Goal: Task Accomplishment & Management: Manage account settings

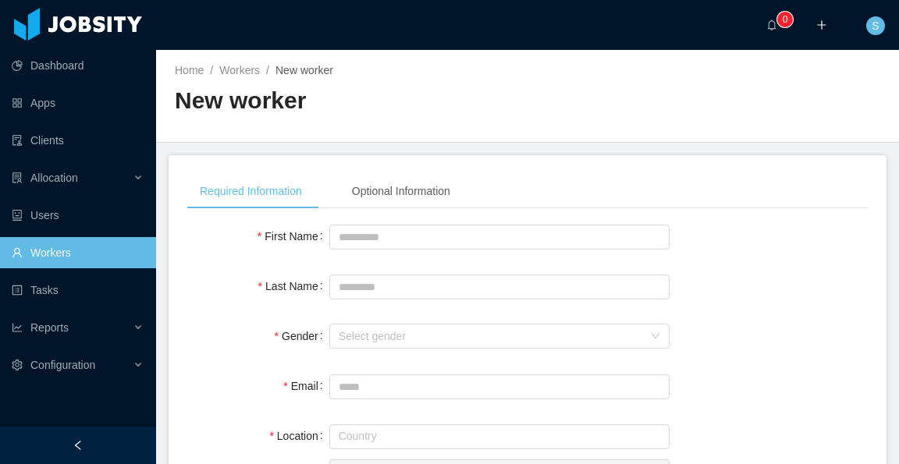
click at [94, 249] on link "Workers" at bounding box center [78, 252] width 132 height 31
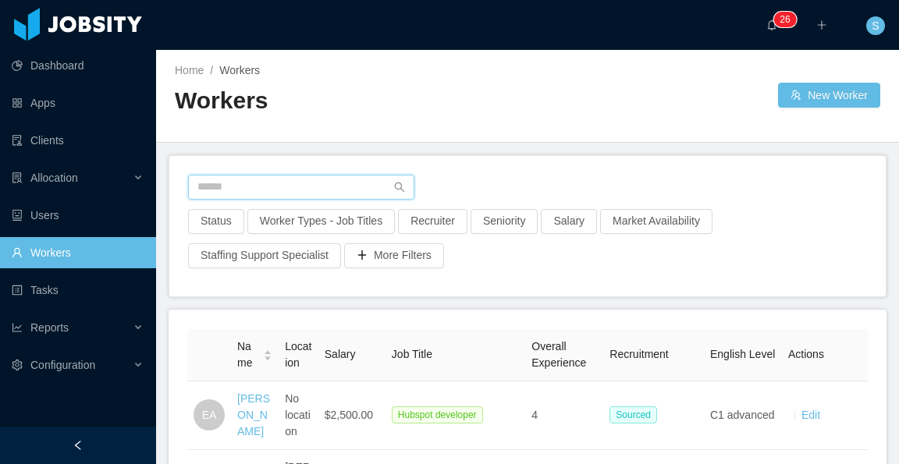
click at [317, 183] on input "text" at bounding box center [301, 187] width 226 height 25
paste input "**********"
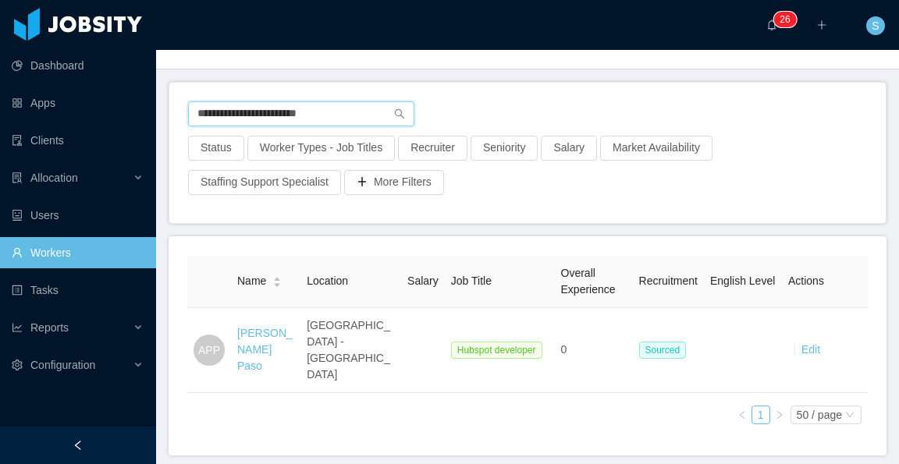
scroll to position [78, 0]
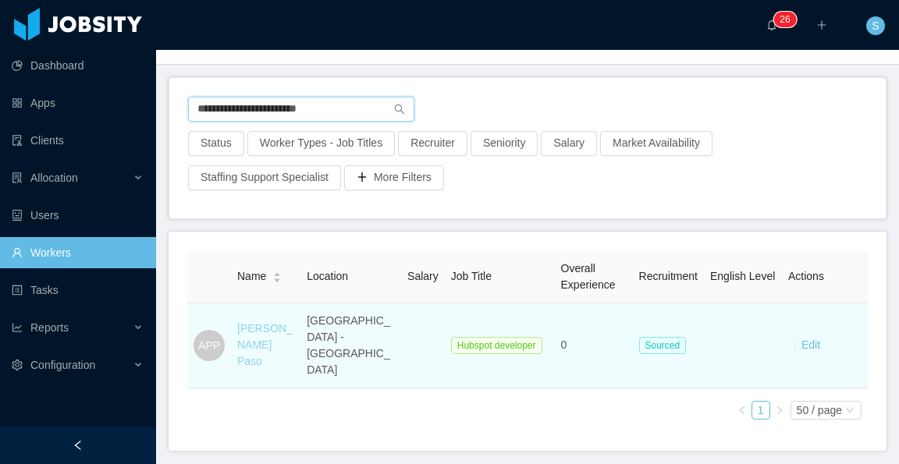
type input "**********"
click at [258, 324] on link "Alfredo Palmieri Paso" at bounding box center [264, 344] width 55 height 45
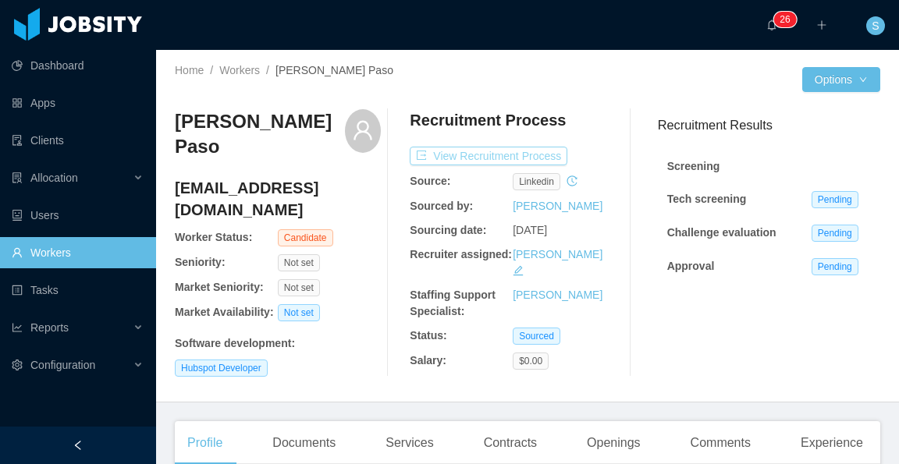
click at [546, 157] on button "View Recruitment Process" at bounding box center [489, 156] width 158 height 19
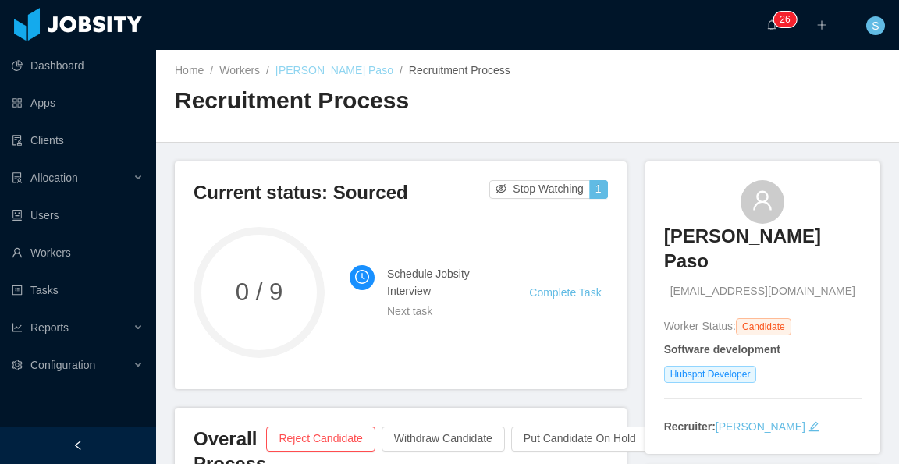
click at [364, 71] on link "Alfredo Palmieri Paso" at bounding box center [334, 70] width 118 height 12
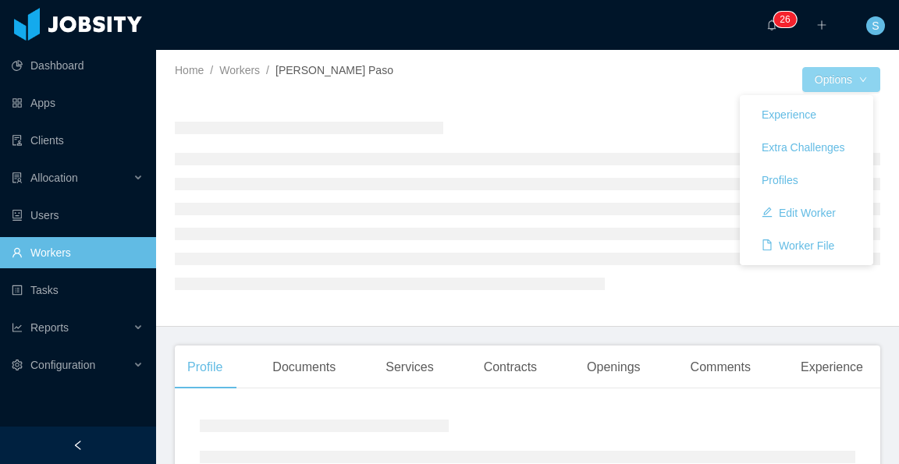
click at [860, 78] on button "Options" at bounding box center [841, 79] width 78 height 25
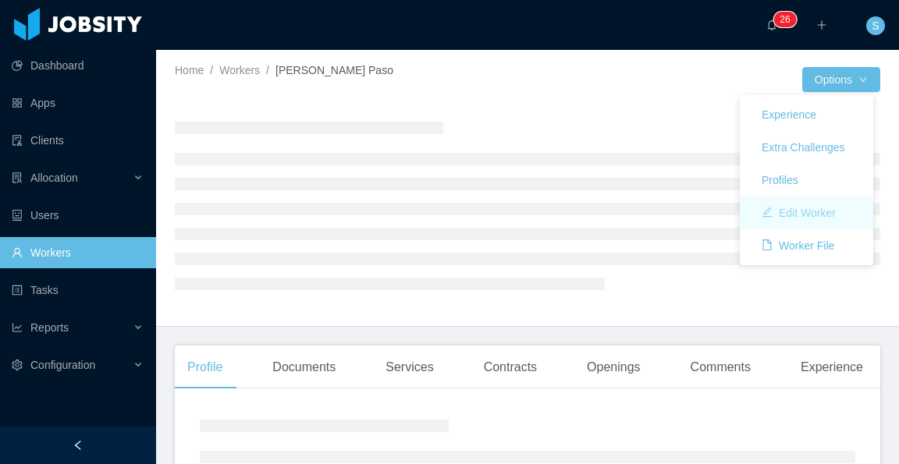
click at [816, 212] on button "Edit Worker" at bounding box center [798, 213] width 99 height 25
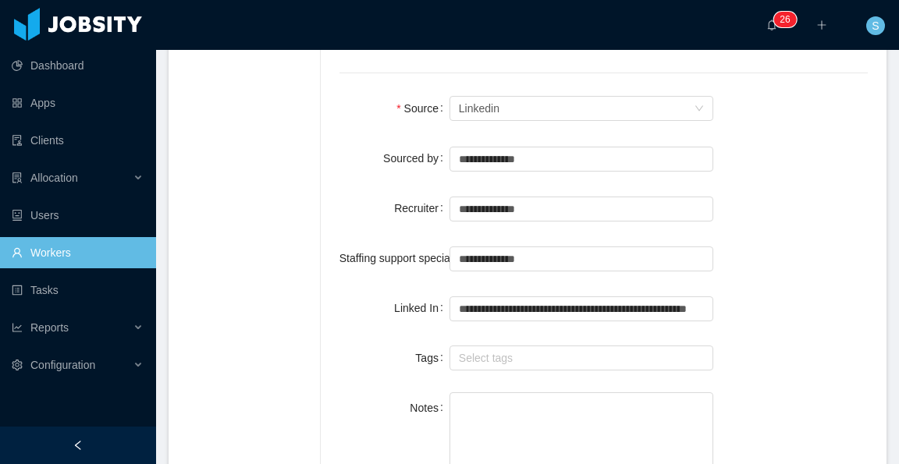
scroll to position [1170, 0]
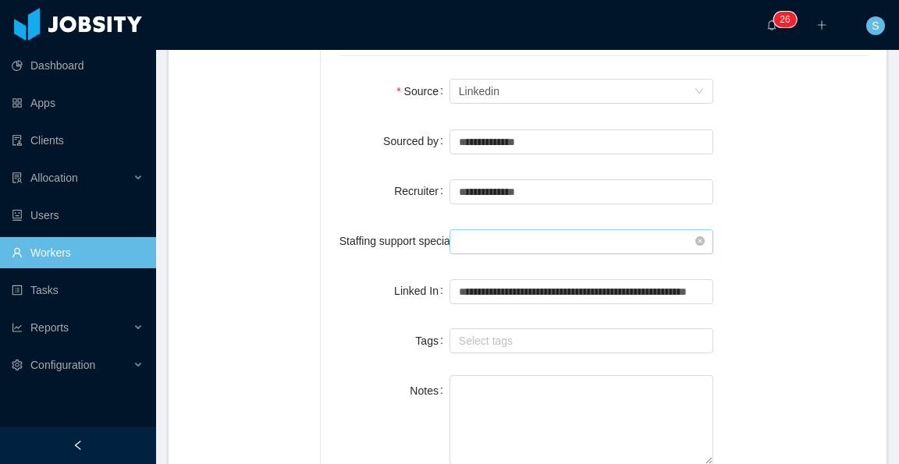
click at [548, 229] on input "text" at bounding box center [581, 241] width 264 height 25
click at [557, 222] on li "[PERSON_NAME]" at bounding box center [577, 223] width 257 height 25
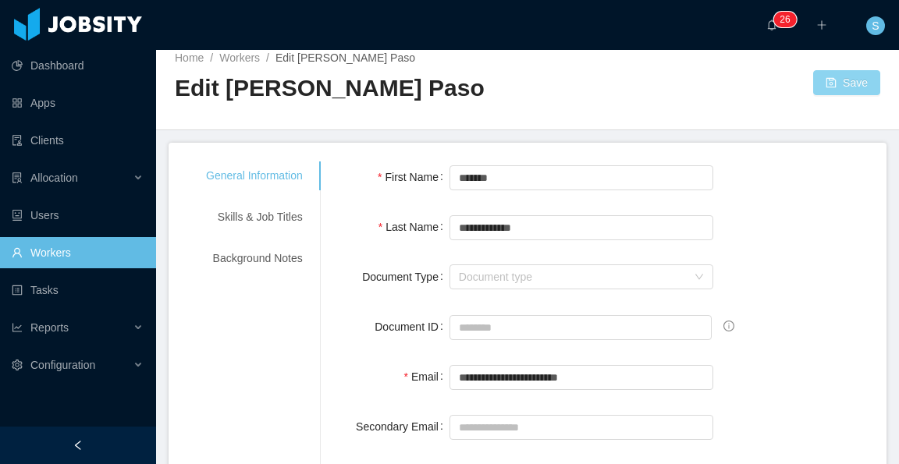
scroll to position [0, 0]
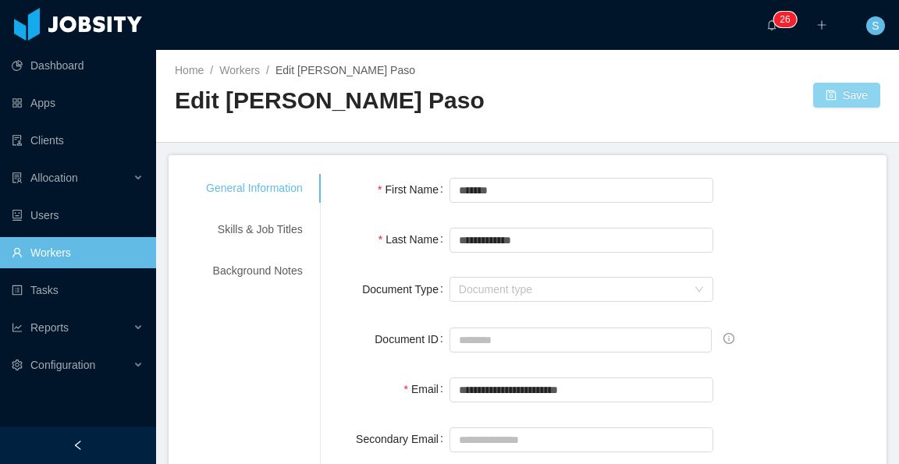
type input "**********"
click at [843, 93] on button "Save" at bounding box center [846, 95] width 67 height 25
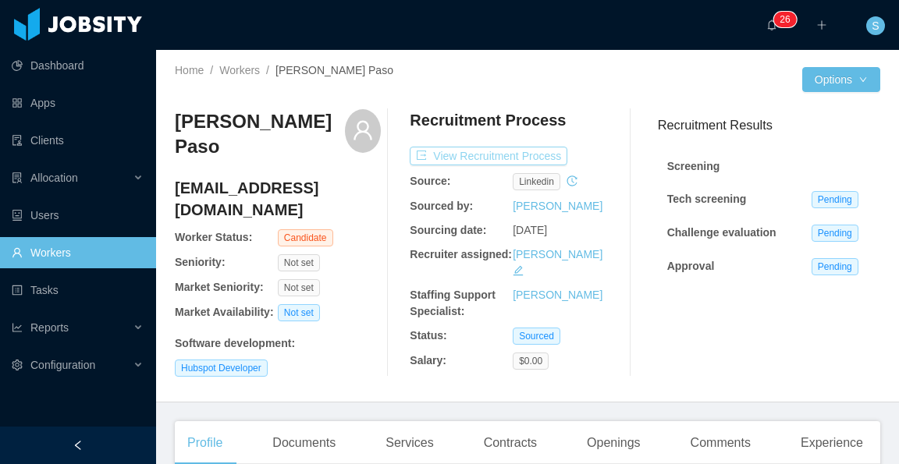
click at [541, 157] on button "View Recruitment Process" at bounding box center [489, 156] width 158 height 19
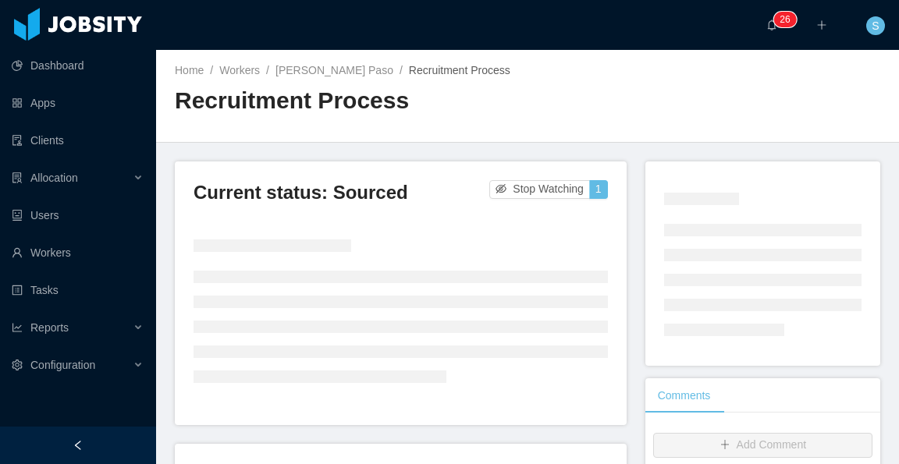
scroll to position [78, 0]
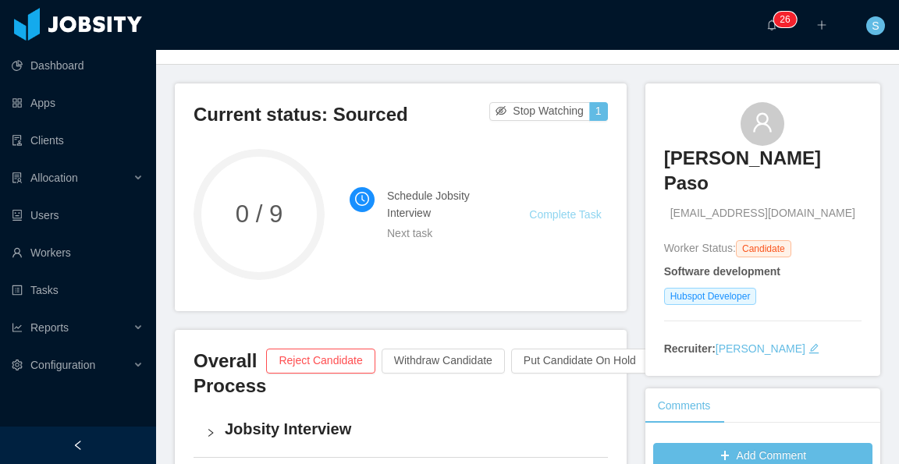
click at [565, 212] on link "Complete Task" at bounding box center [565, 214] width 72 height 12
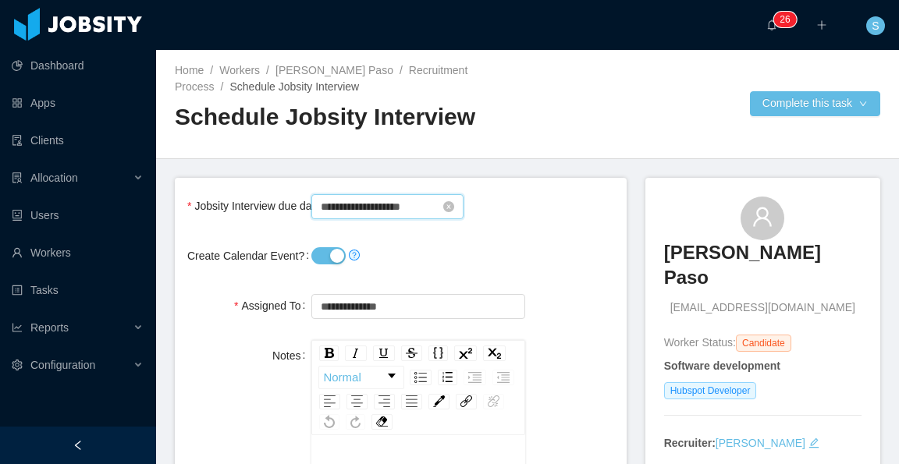
click at [384, 210] on input "**********" at bounding box center [387, 206] width 152 height 25
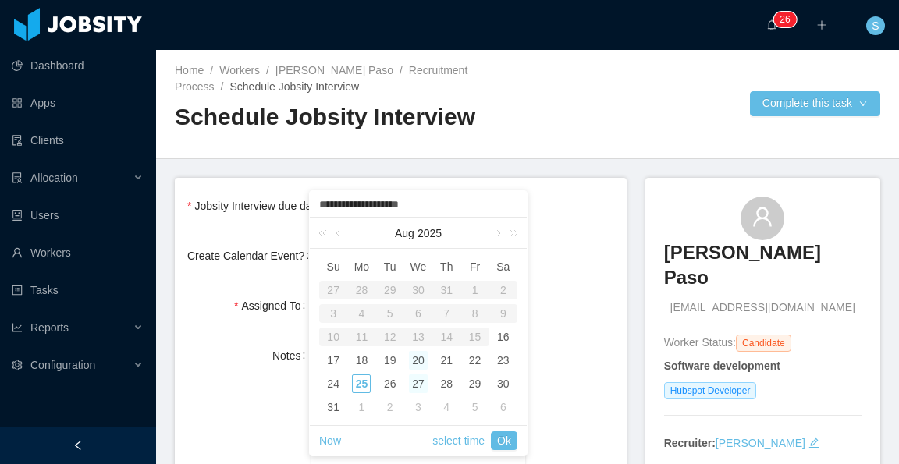
click at [415, 382] on div "27" at bounding box center [418, 384] width 19 height 19
type input "**********"
click at [508, 437] on link "Ok" at bounding box center [504, 440] width 27 height 19
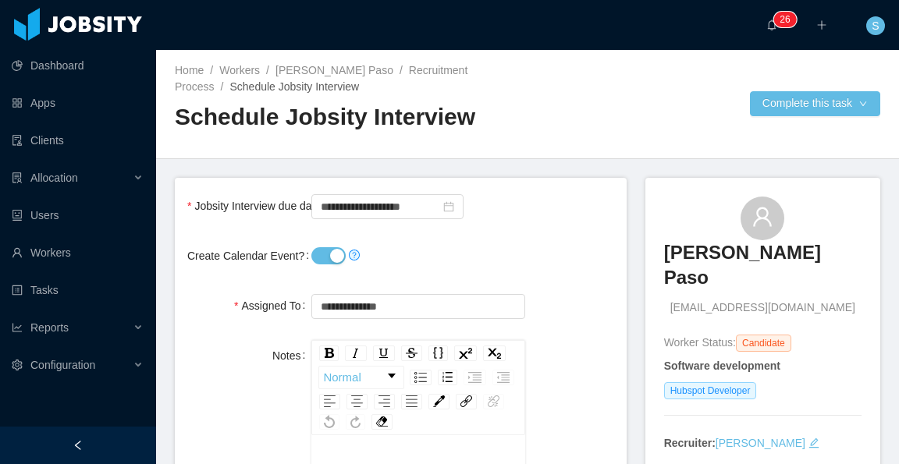
click at [337, 250] on button "Create Calendar Event?" at bounding box center [328, 255] width 34 height 17
click at [783, 104] on button "Complete this task" at bounding box center [815, 103] width 130 height 25
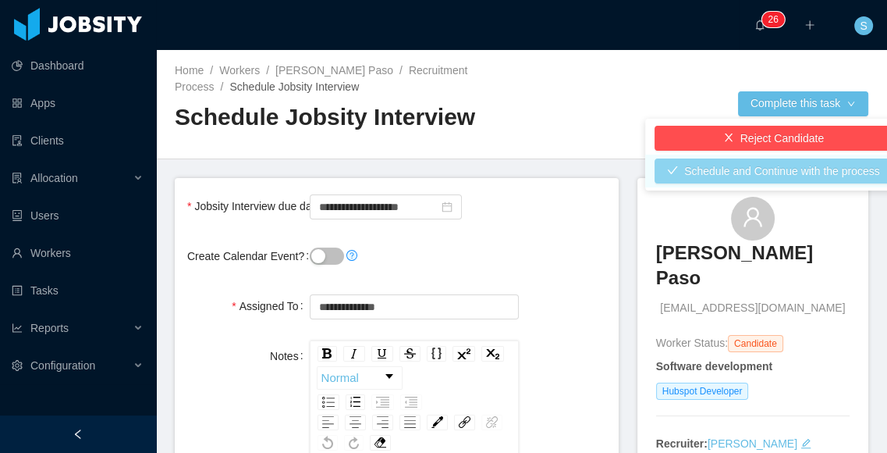
click at [789, 176] on button "Schedule and Continue with the process" at bounding box center [774, 170] width 238 height 25
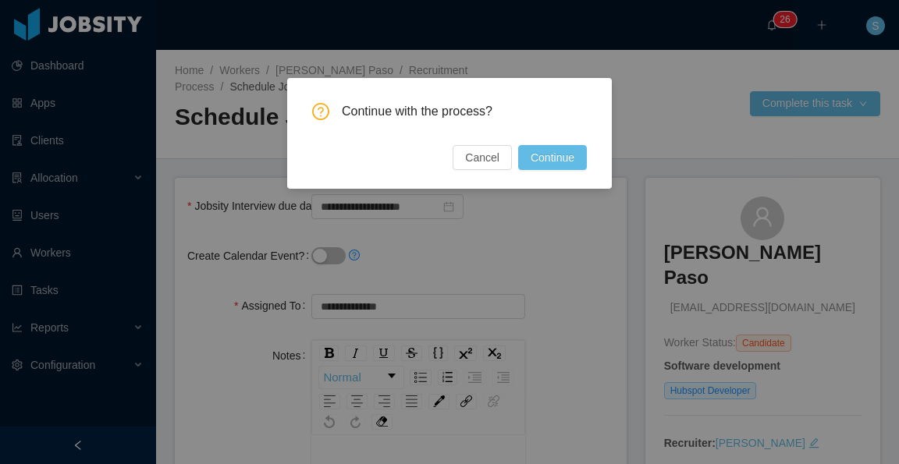
click at [566, 171] on div "Continue with the process? Cancel Continue" at bounding box center [449, 133] width 325 height 111
click at [568, 157] on button "Continue" at bounding box center [552, 157] width 69 height 25
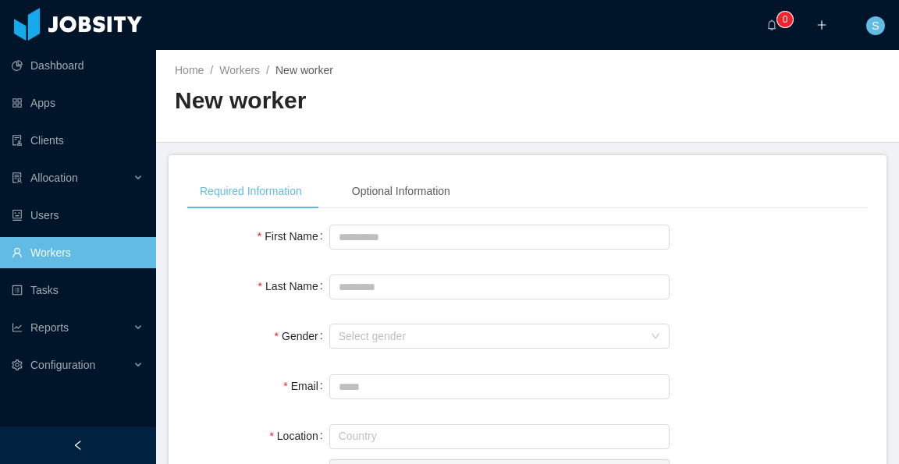
click at [46, 243] on link "Workers" at bounding box center [78, 252] width 132 height 31
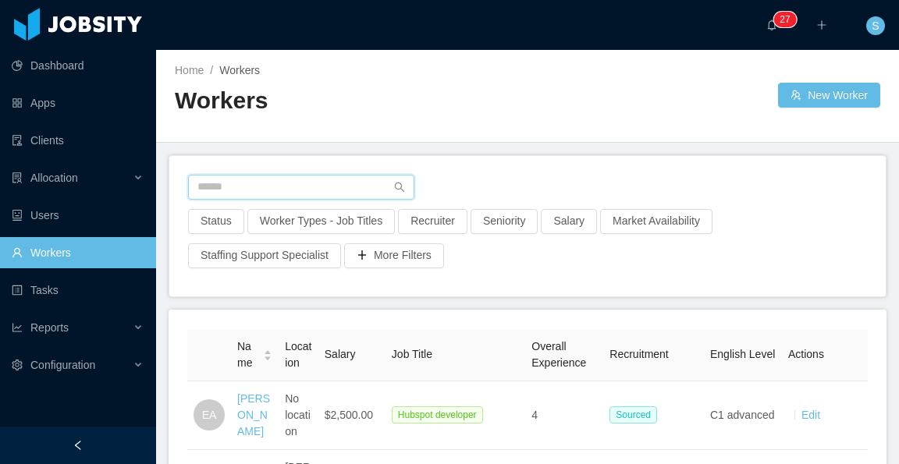
click at [312, 184] on input "text" at bounding box center [301, 187] width 226 height 25
paste input "**********"
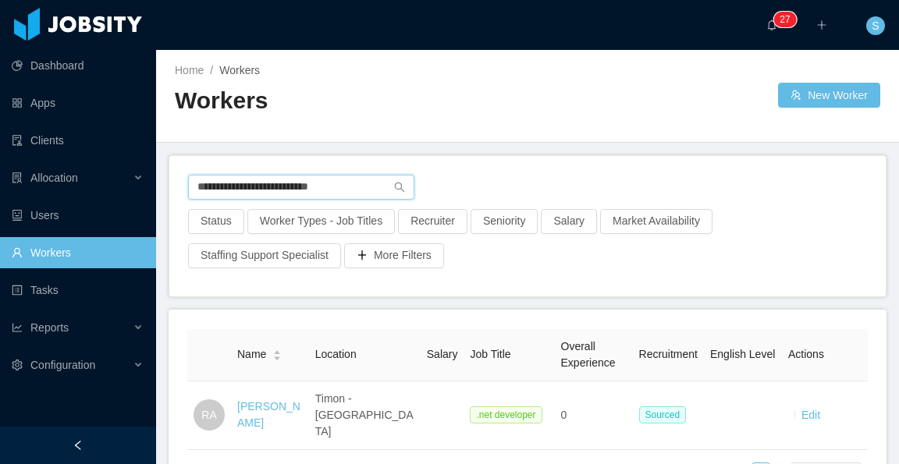
scroll to position [78, 0]
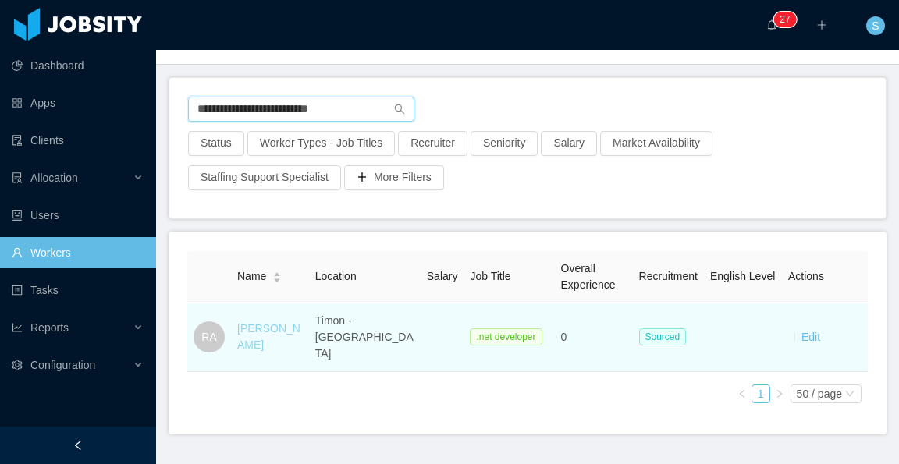
type input "**********"
click at [273, 324] on link "Ricardo Alves" at bounding box center [268, 336] width 63 height 29
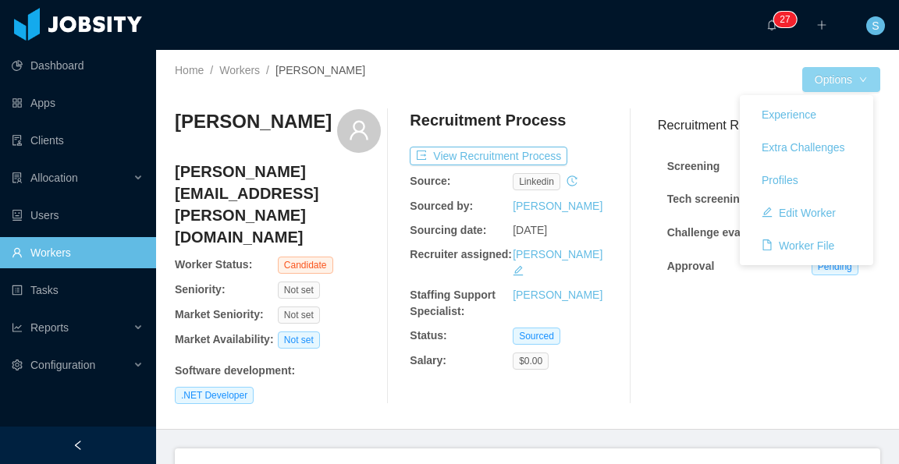
click at [844, 80] on button "Options" at bounding box center [841, 79] width 78 height 25
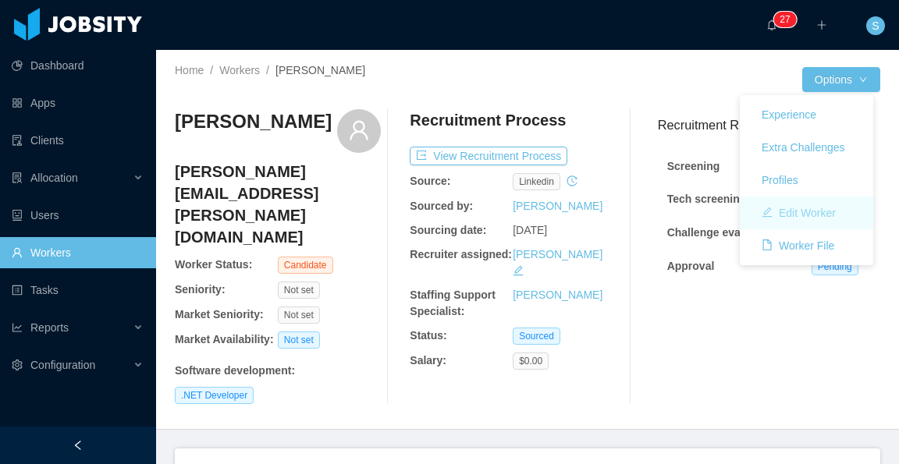
click at [822, 218] on button "Edit Worker" at bounding box center [798, 213] width 99 height 25
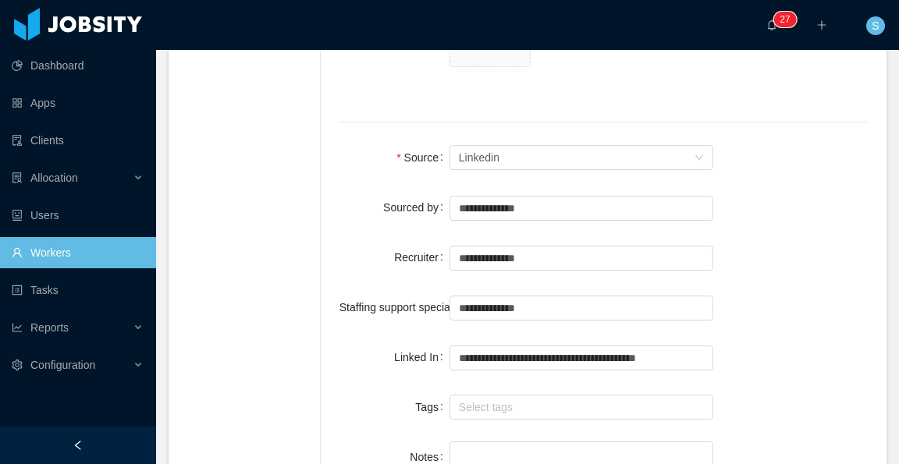
scroll to position [1092, 0]
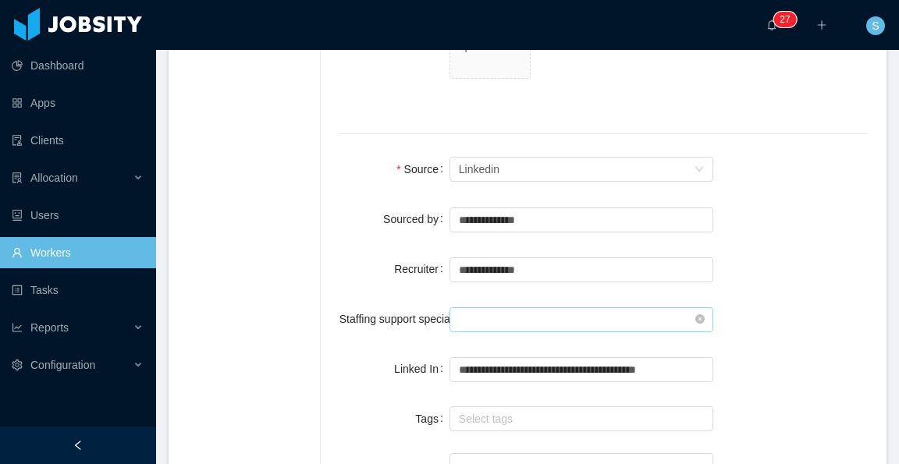
click at [537, 307] on input "text" at bounding box center [581, 319] width 264 height 25
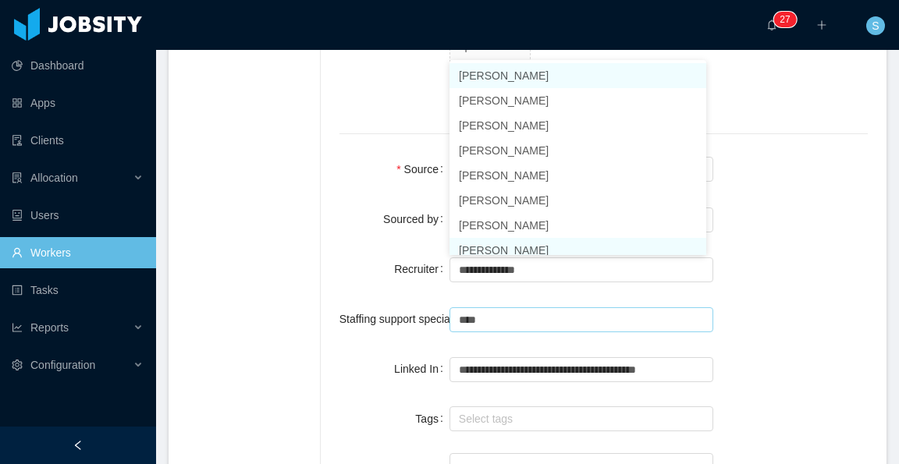
scroll to position [8, 0]
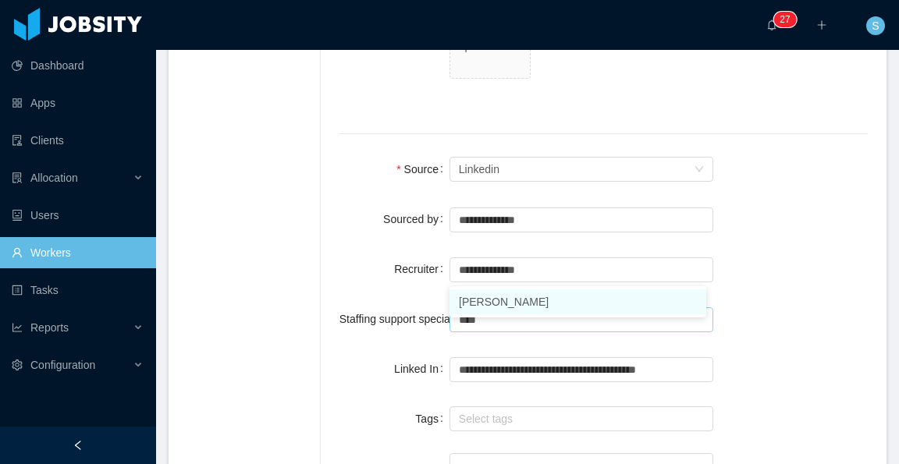
click at [525, 300] on li "Ninna Meister" at bounding box center [577, 301] width 257 height 25
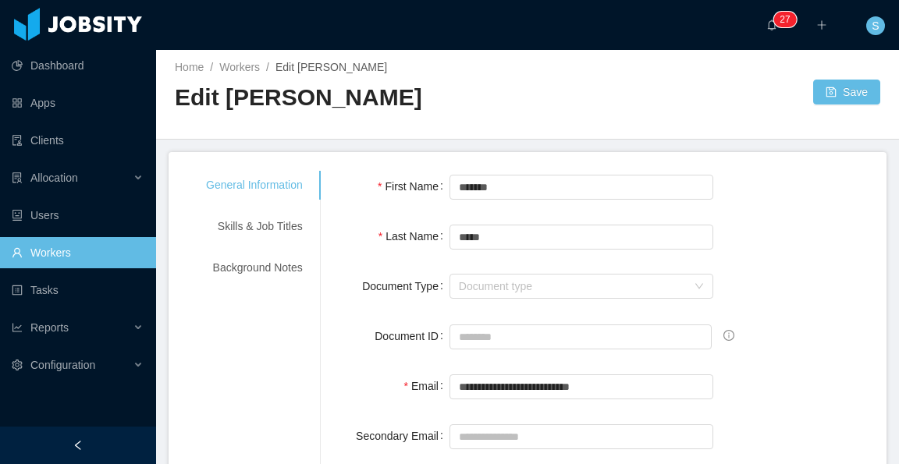
scroll to position [0, 0]
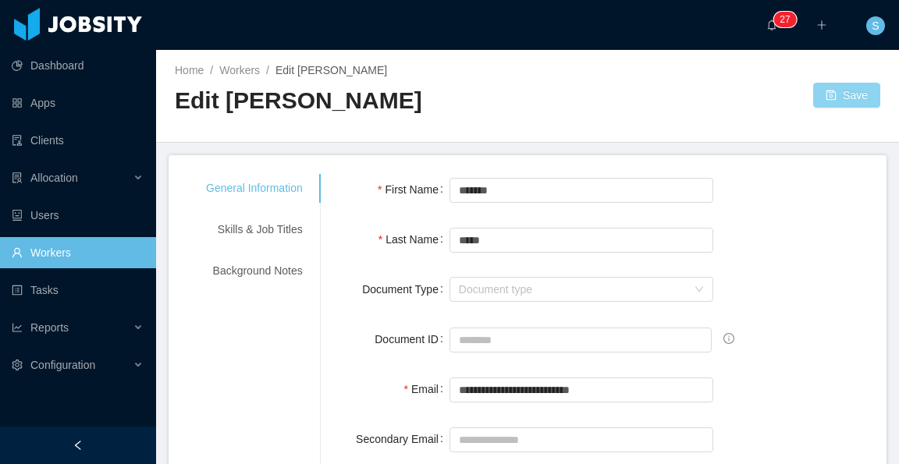
type input "**********"
click at [832, 102] on button "Save" at bounding box center [846, 95] width 67 height 25
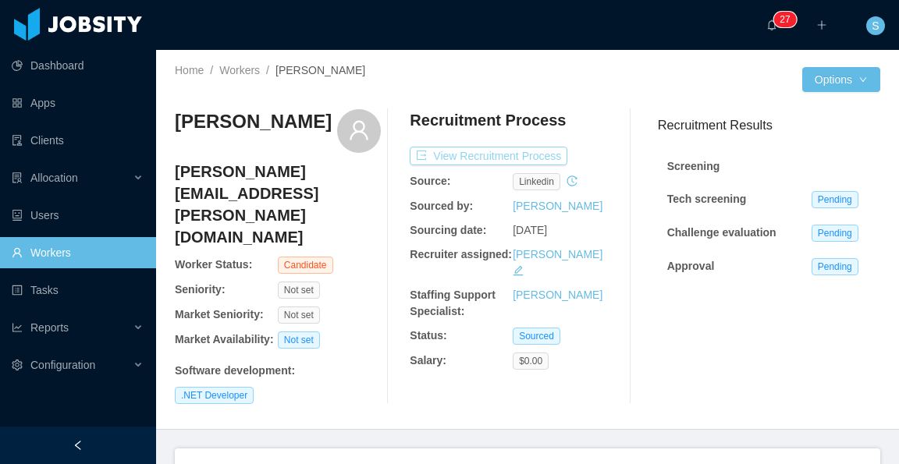
click at [541, 152] on button "View Recruitment Process" at bounding box center [489, 156] width 158 height 19
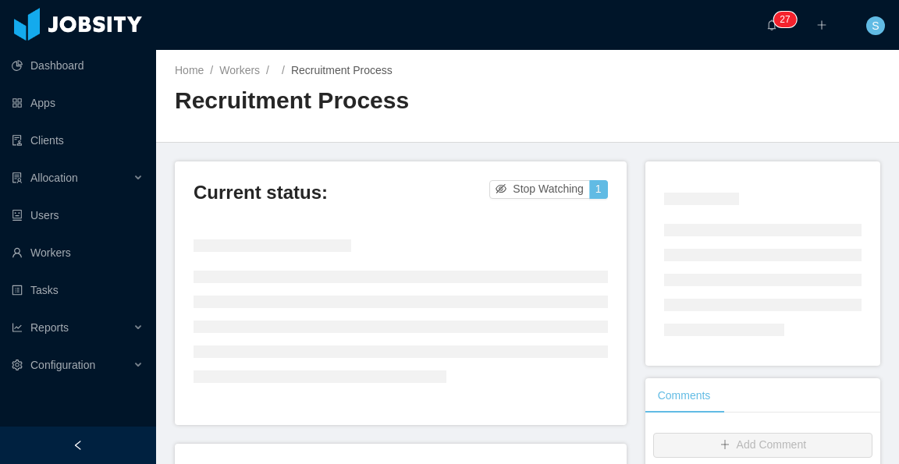
scroll to position [78, 0]
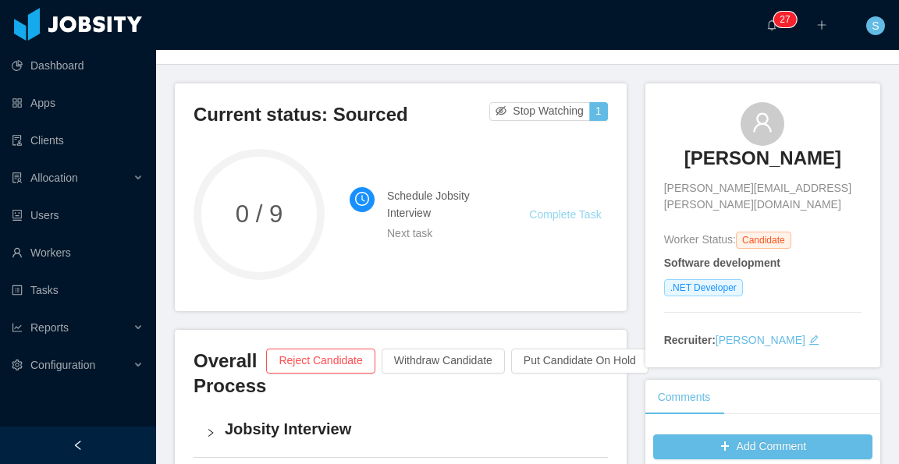
click at [573, 211] on link "Complete Task" at bounding box center [565, 214] width 72 height 12
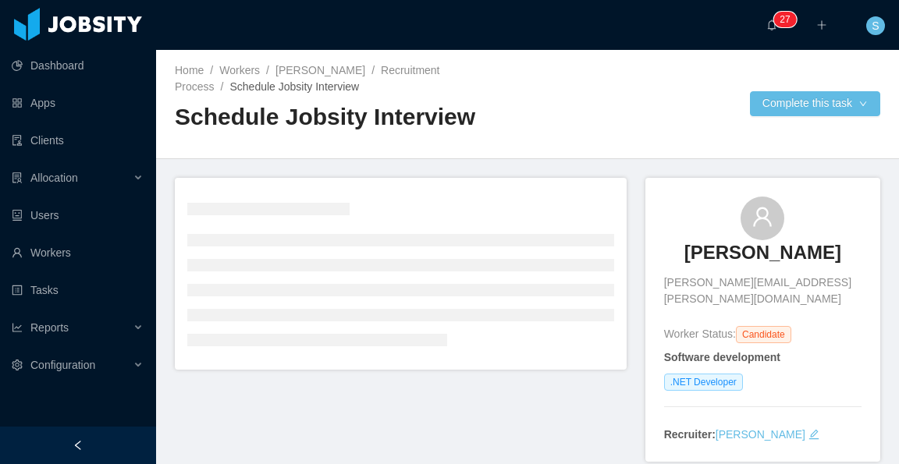
scroll to position [72, 0]
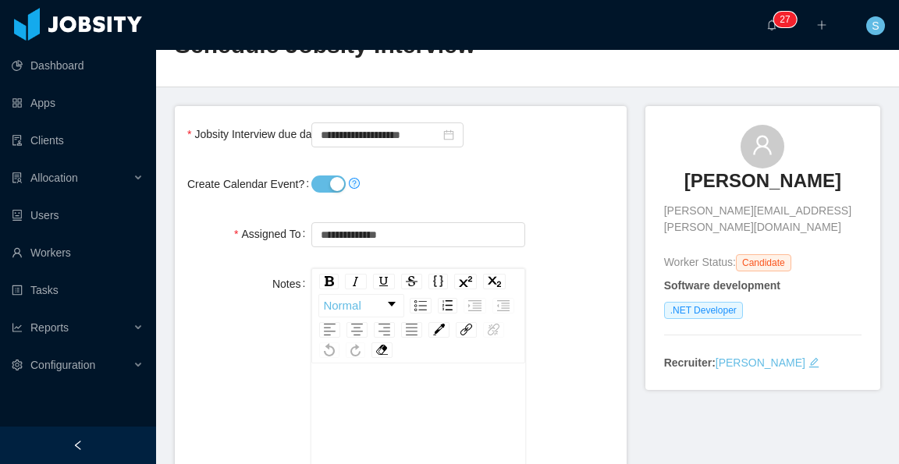
click at [330, 187] on button "Create Calendar Event?" at bounding box center [328, 184] width 34 height 17
click at [369, 138] on input "**********" at bounding box center [387, 134] width 152 height 25
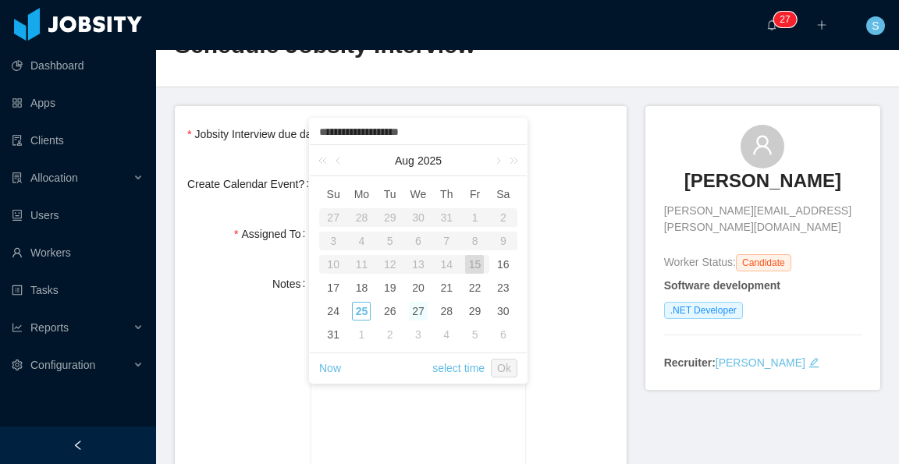
click at [421, 314] on div "27" at bounding box center [418, 311] width 19 height 19
type input "**********"
click at [511, 364] on link "Ok" at bounding box center [504, 368] width 27 height 19
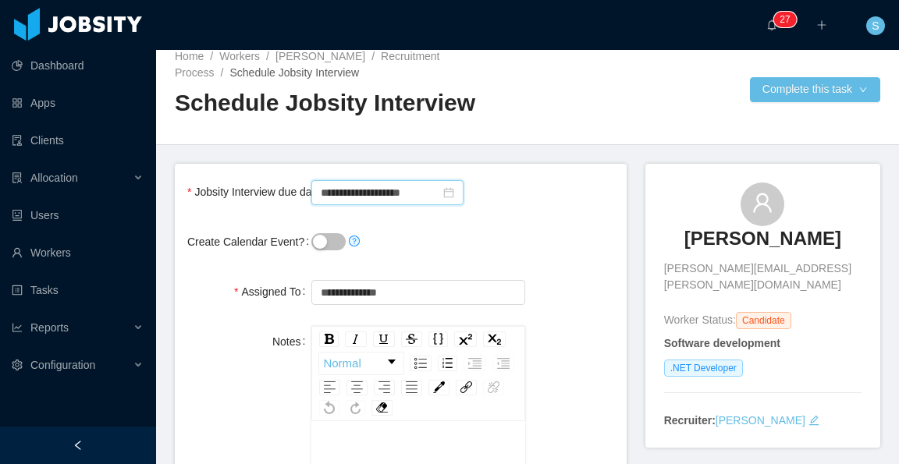
scroll to position [0, 0]
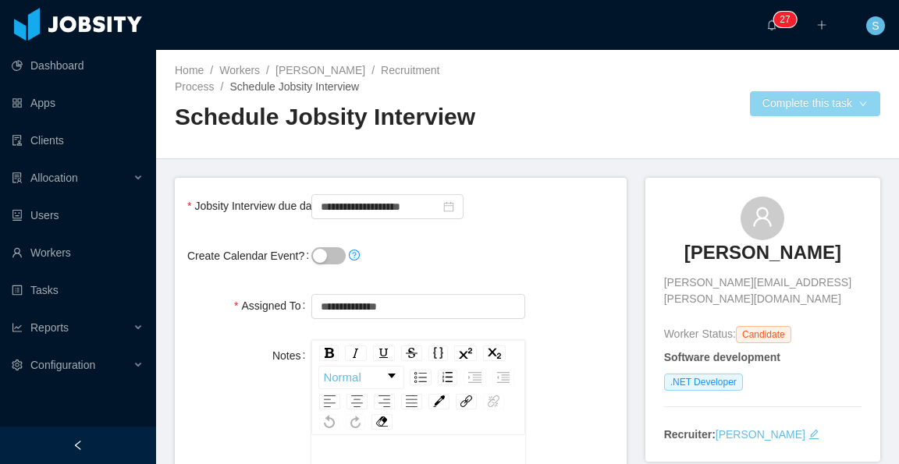
click at [773, 105] on button "Complete this task" at bounding box center [815, 103] width 130 height 25
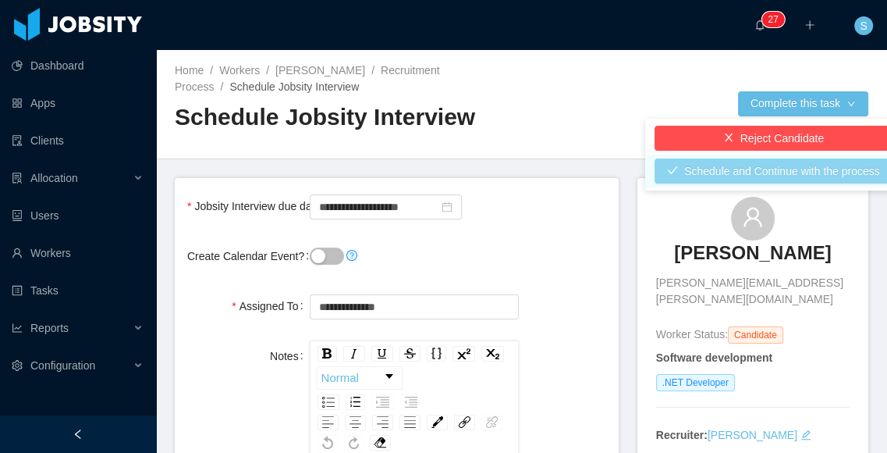
click at [777, 172] on button "Schedule and Continue with the process" at bounding box center [774, 170] width 238 height 25
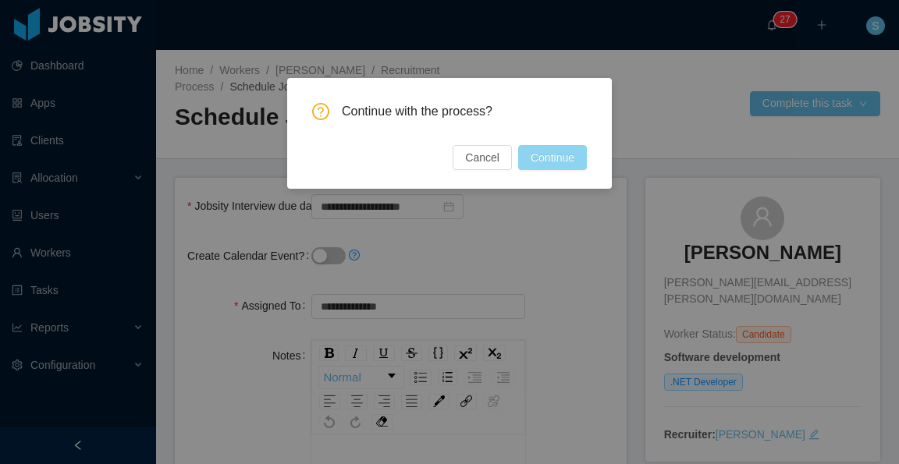
click at [542, 151] on button "Continue" at bounding box center [552, 157] width 69 height 25
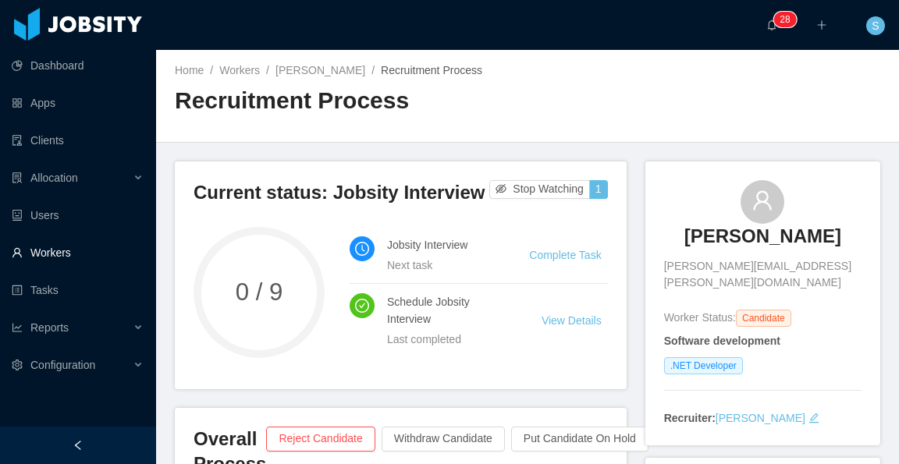
click at [58, 250] on link "Workers" at bounding box center [78, 252] width 132 height 31
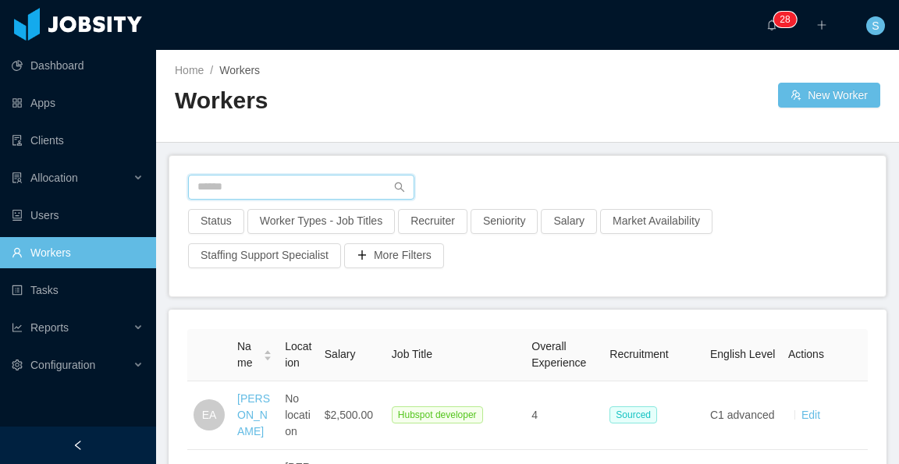
click at [325, 176] on input "text" at bounding box center [301, 187] width 226 height 25
paste input "**********"
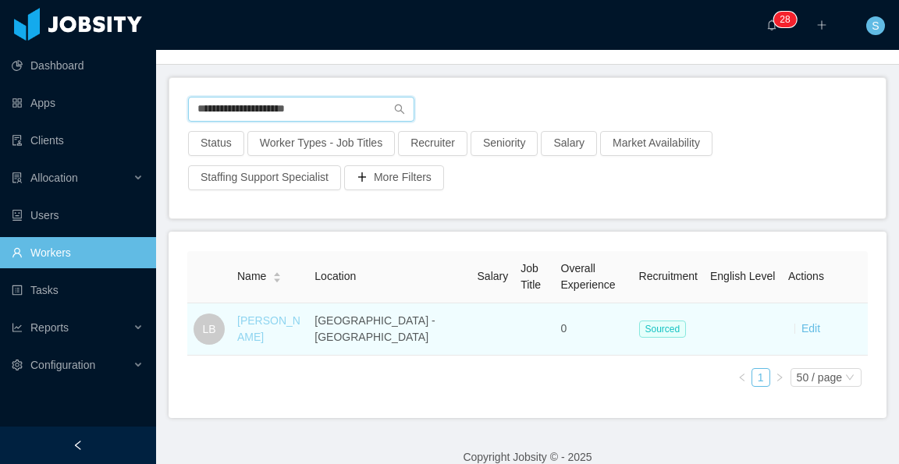
type input "**********"
click at [286, 327] on link "Luiz Batanero" at bounding box center [268, 328] width 63 height 29
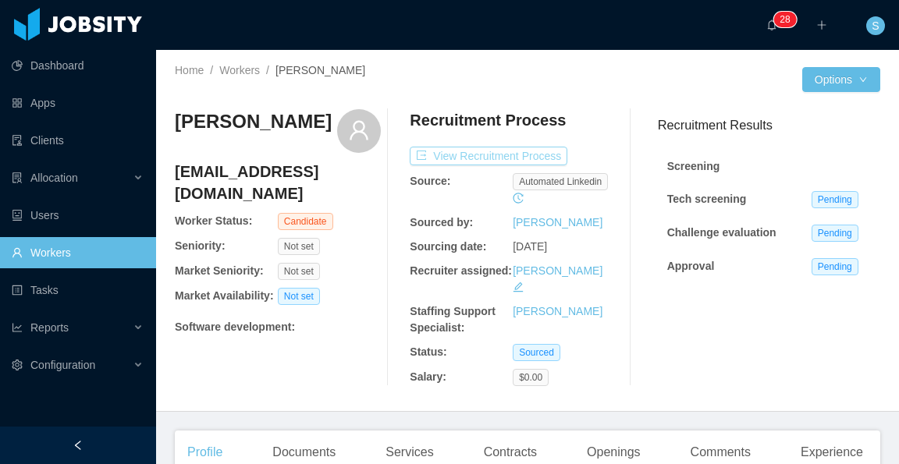
click at [546, 158] on button "View Recruitment Process" at bounding box center [489, 156] width 158 height 19
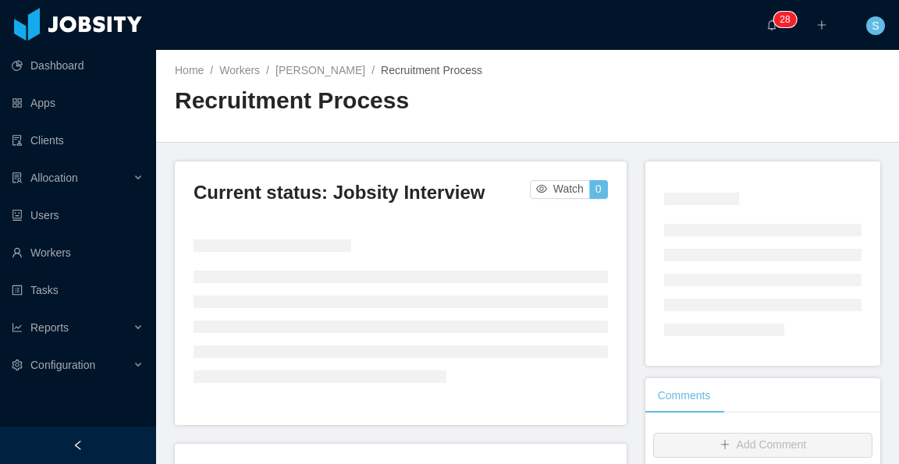
scroll to position [78, 0]
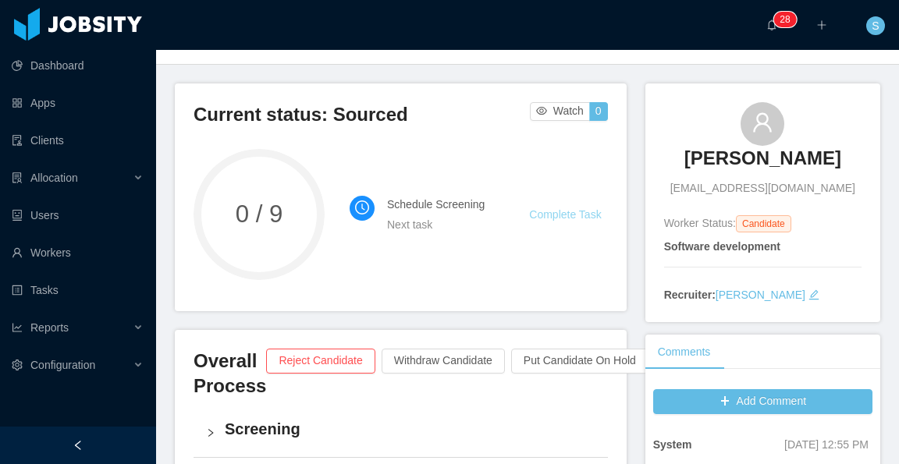
click at [565, 211] on link "Complete Task" at bounding box center [565, 214] width 72 height 12
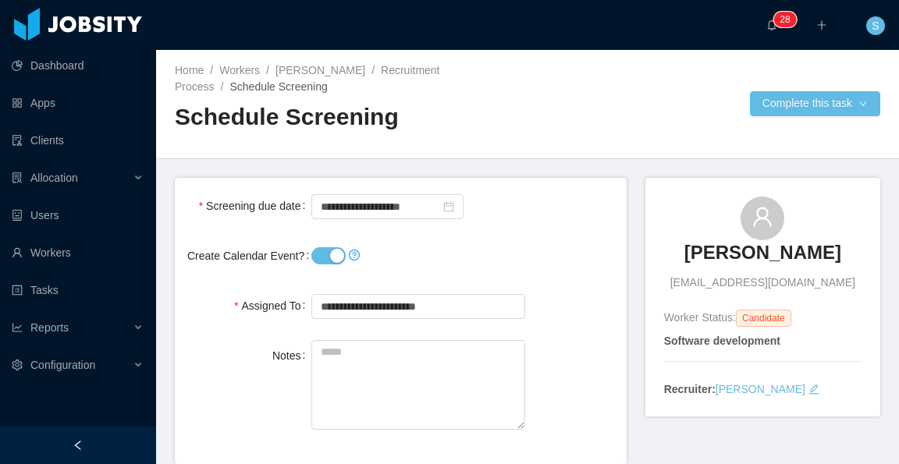
click at [325, 254] on button "Create Calendar Event?" at bounding box center [328, 255] width 34 height 17
click at [371, 211] on input "**********" at bounding box center [387, 206] width 152 height 25
click at [332, 64] on link "Luiz Batanero" at bounding box center [320, 70] width 90 height 12
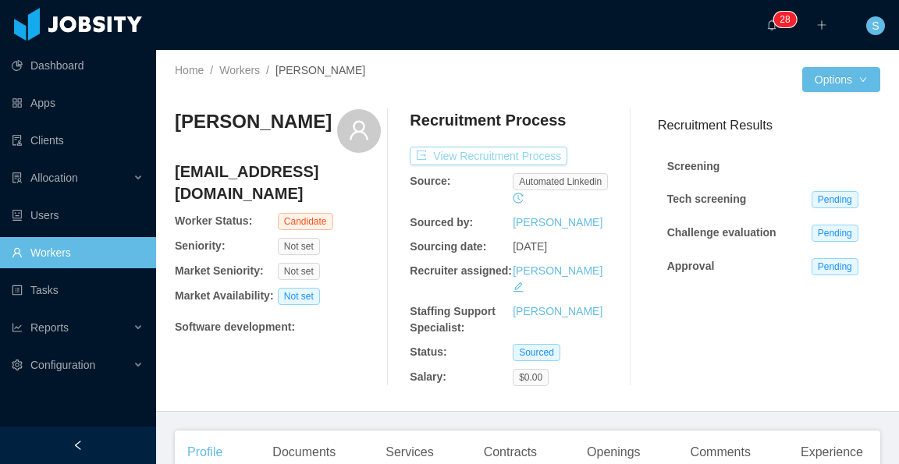
click at [526, 153] on button "View Recruitment Process" at bounding box center [489, 156] width 158 height 19
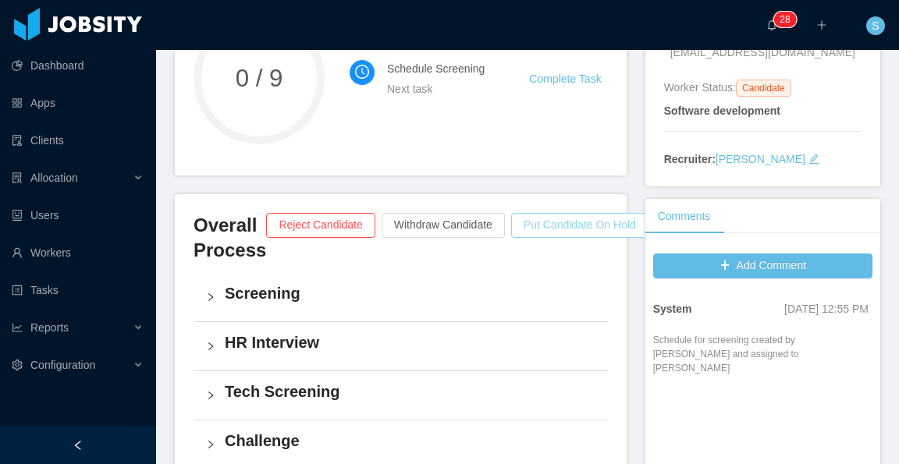
scroll to position [234, 0]
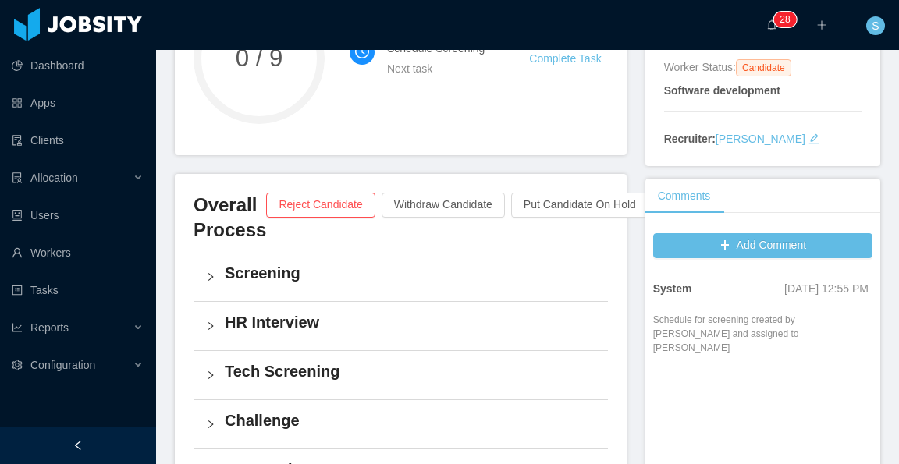
click at [304, 320] on h4 "HR Interview" at bounding box center [410, 322] width 371 height 22
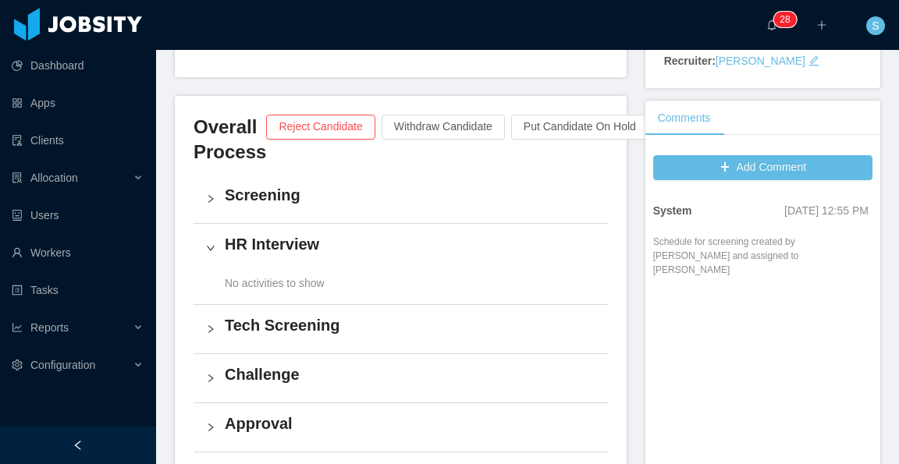
scroll to position [0, 0]
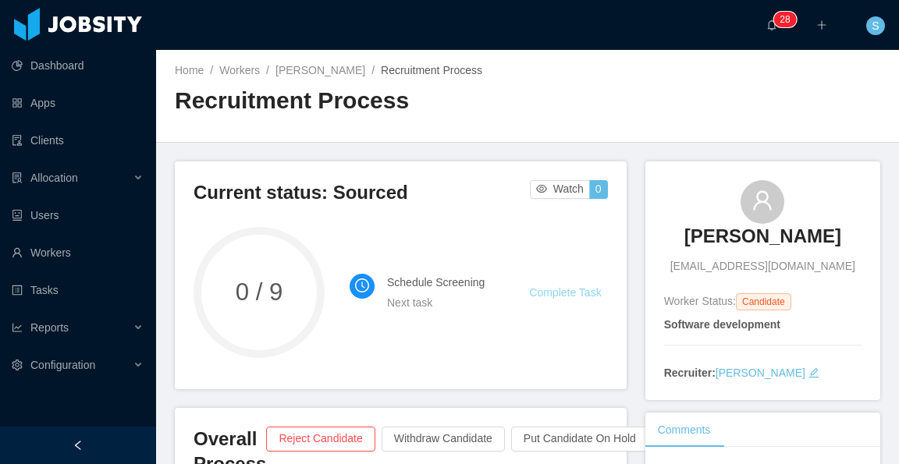
click at [576, 295] on link "Complete Task" at bounding box center [565, 292] width 72 height 12
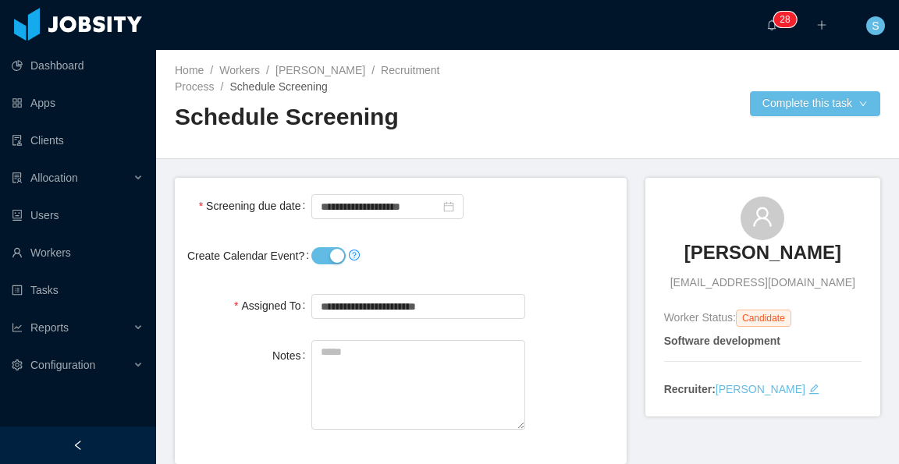
scroll to position [71, 0]
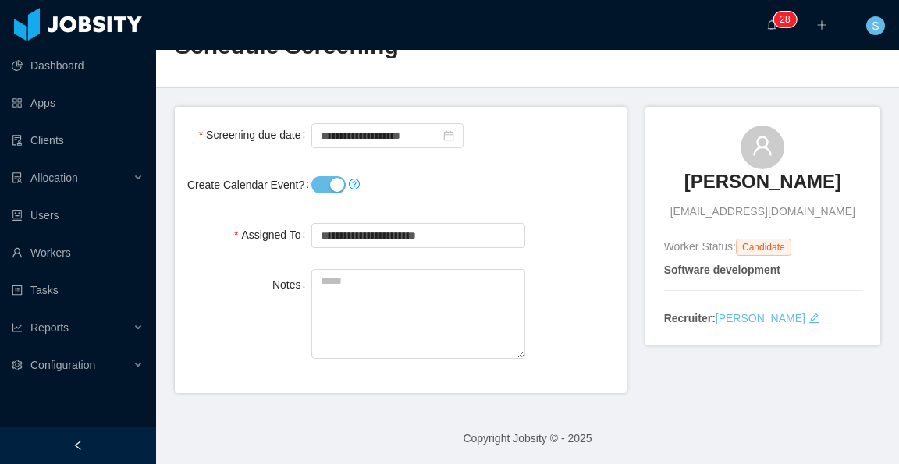
click at [312, 188] on button "Create Calendar Event?" at bounding box center [328, 184] width 34 height 17
click at [391, 130] on input "**********" at bounding box center [387, 135] width 152 height 25
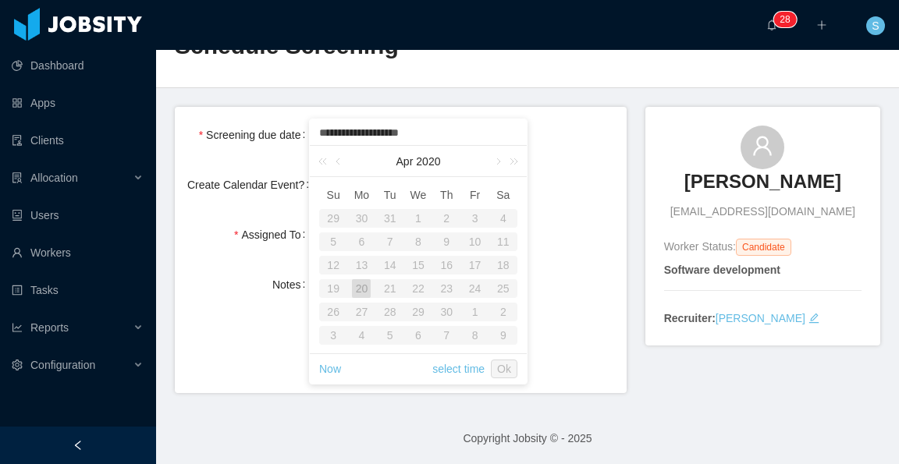
click at [567, 339] on div "Notes" at bounding box center [400, 315] width 427 height 93
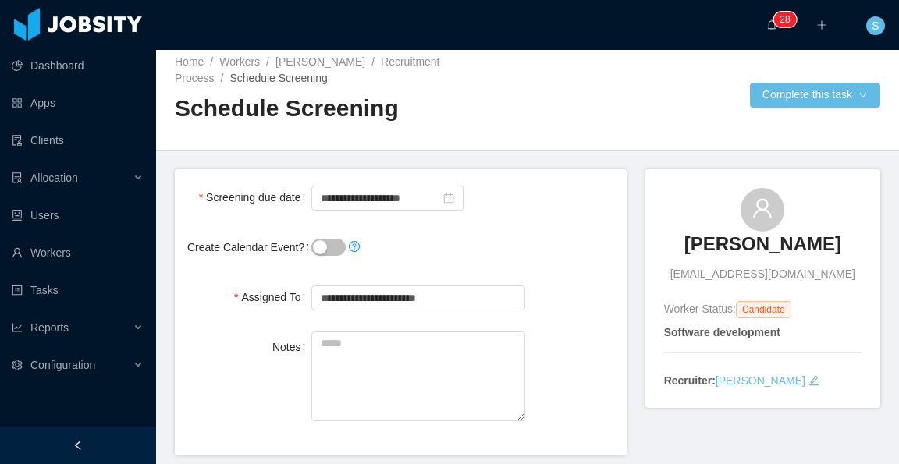
scroll to position [0, 0]
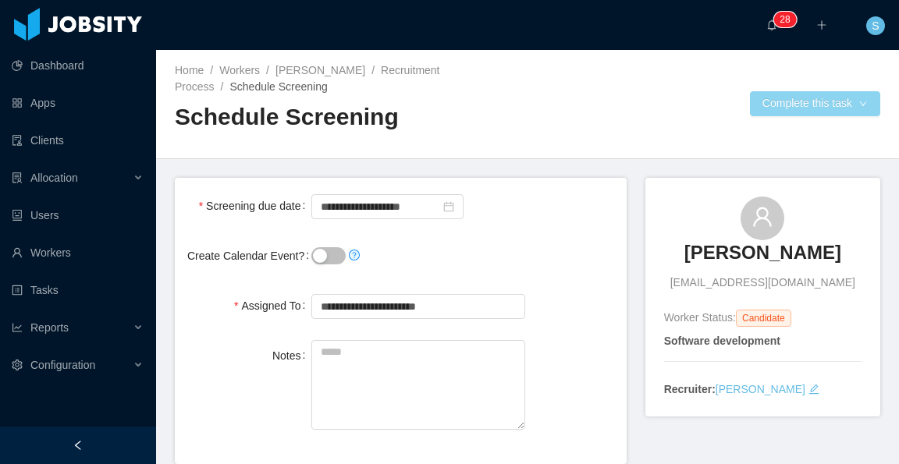
click at [785, 108] on button "Complete this task" at bounding box center [815, 103] width 130 height 25
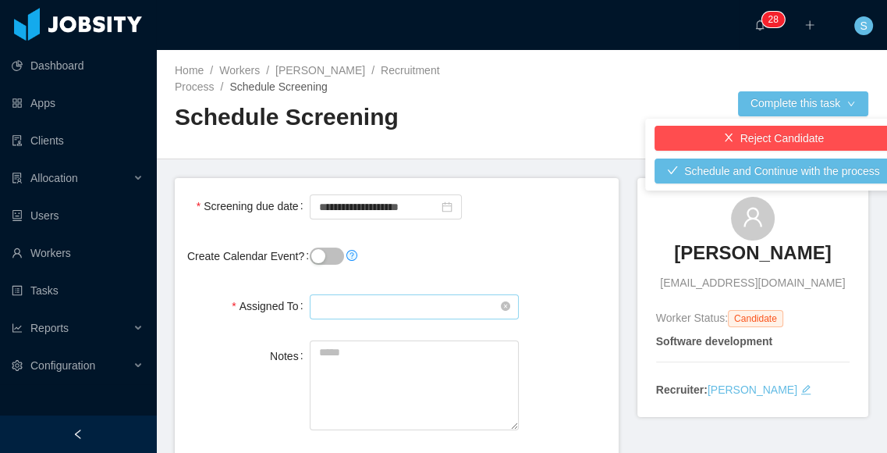
click at [457, 301] on input "text" at bounding box center [414, 306] width 209 height 25
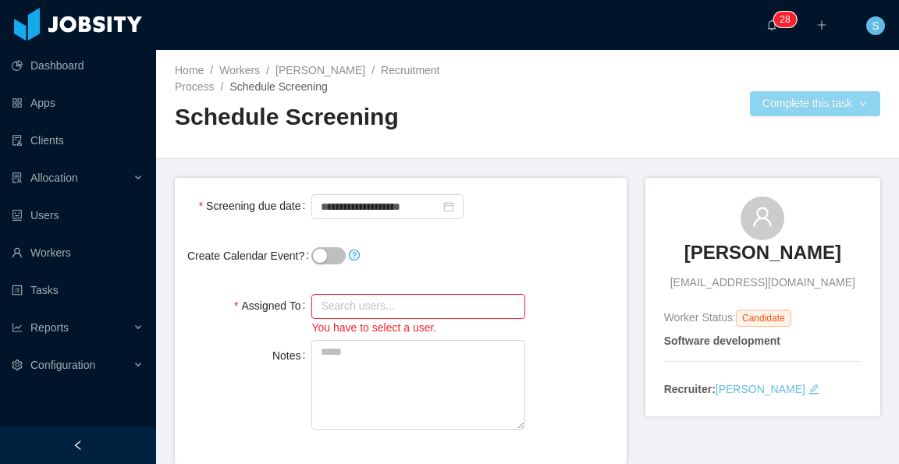
click at [764, 98] on button "Complete this task" at bounding box center [815, 103] width 130 height 25
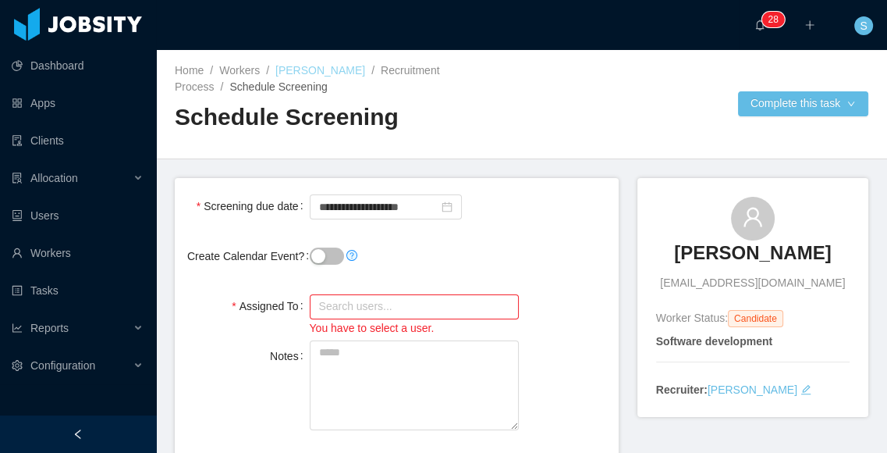
click at [319, 69] on link "Luiz Batanero" at bounding box center [320, 70] width 90 height 12
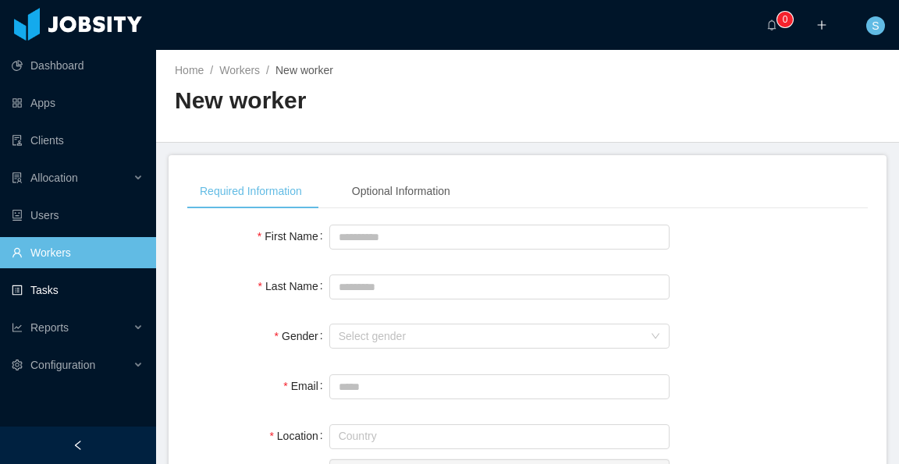
click at [95, 262] on link "Workers" at bounding box center [78, 252] width 132 height 31
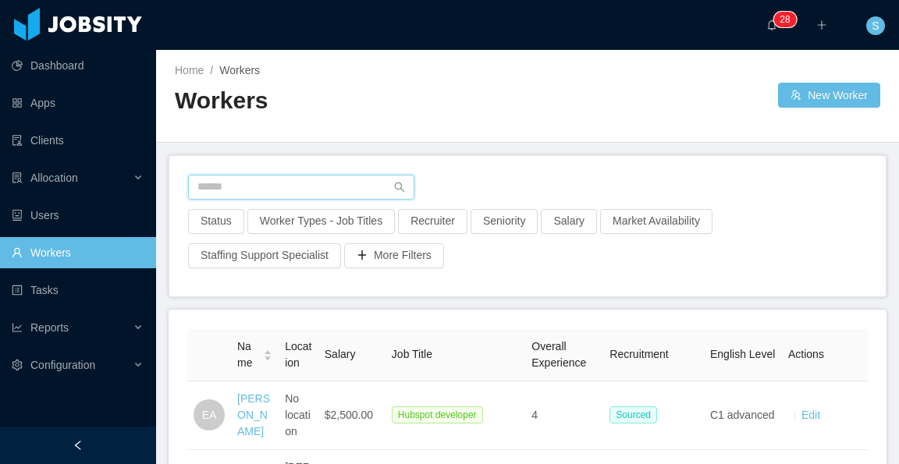
click at [275, 186] on input "text" at bounding box center [301, 187] width 226 height 25
paste input "**********"
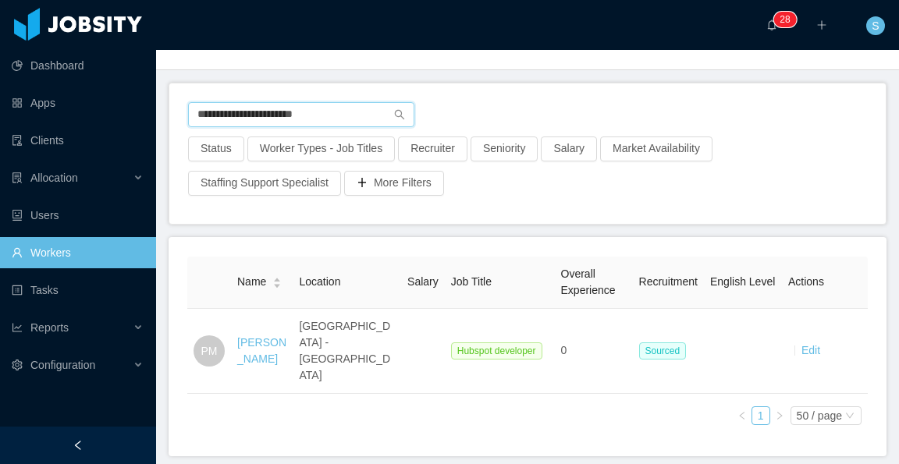
scroll to position [78, 0]
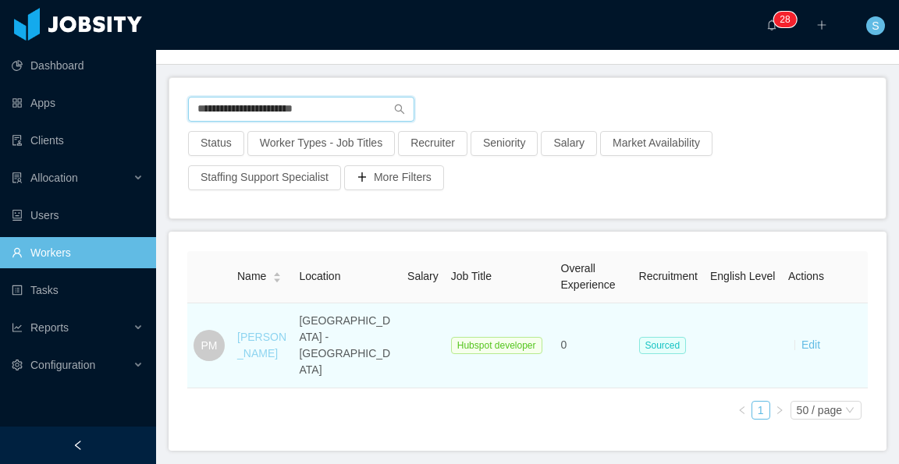
type input "**********"
click at [255, 332] on link "[PERSON_NAME]" at bounding box center [261, 345] width 49 height 29
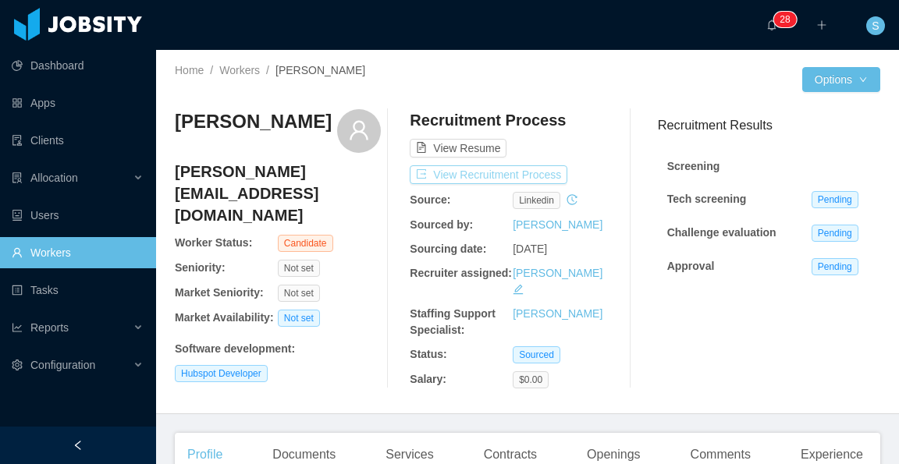
click at [533, 172] on button "View Recruitment Process" at bounding box center [489, 174] width 158 height 19
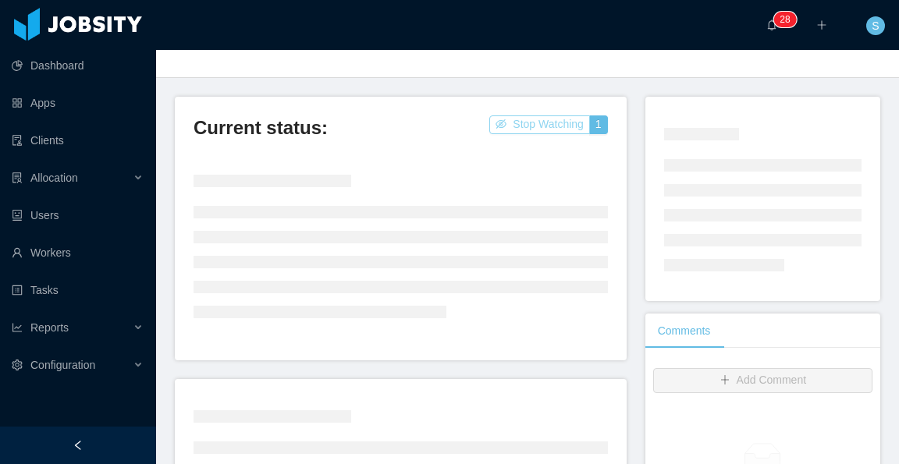
scroll to position [78, 0]
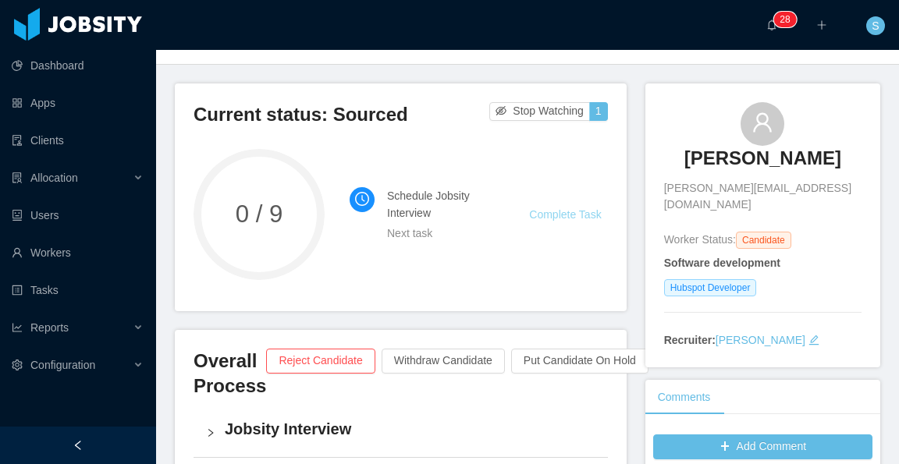
click at [559, 215] on link "Complete Task" at bounding box center [565, 214] width 72 height 12
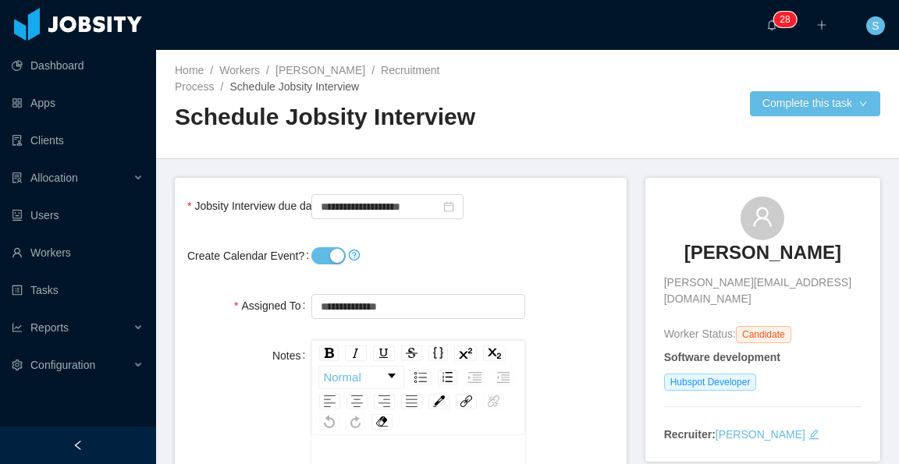
click at [332, 252] on button "Create Calendar Event?" at bounding box center [328, 255] width 34 height 17
click at [382, 207] on input "**********" at bounding box center [387, 206] width 152 height 25
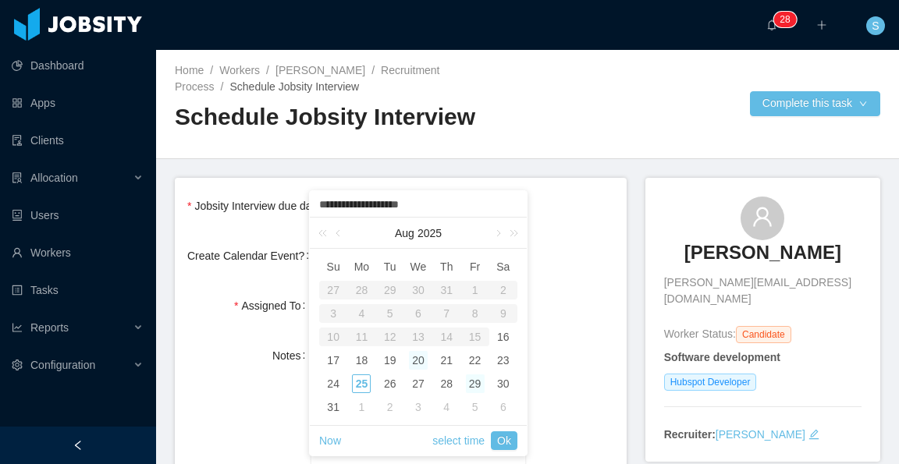
click at [473, 380] on div "29" at bounding box center [475, 384] width 19 height 19
type input "**********"
click at [474, 382] on div "29" at bounding box center [475, 384] width 19 height 19
click at [506, 437] on link "Ok" at bounding box center [504, 440] width 27 height 19
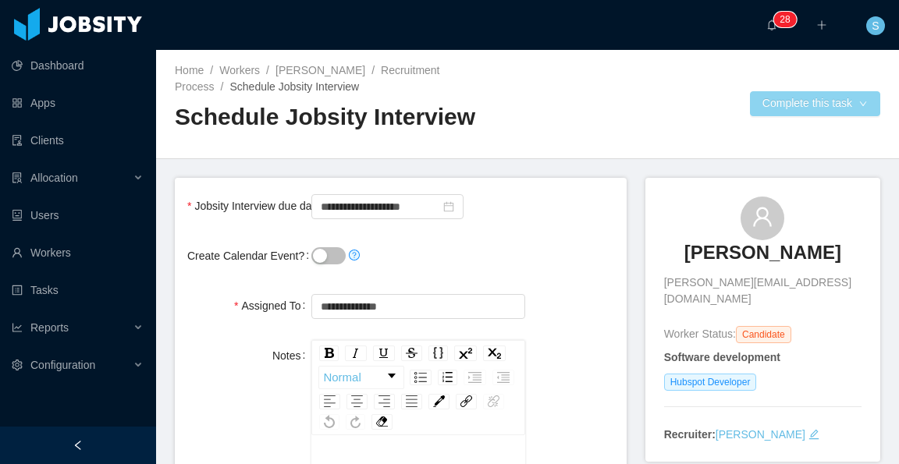
click at [762, 104] on button "Complete this task" at bounding box center [815, 103] width 130 height 25
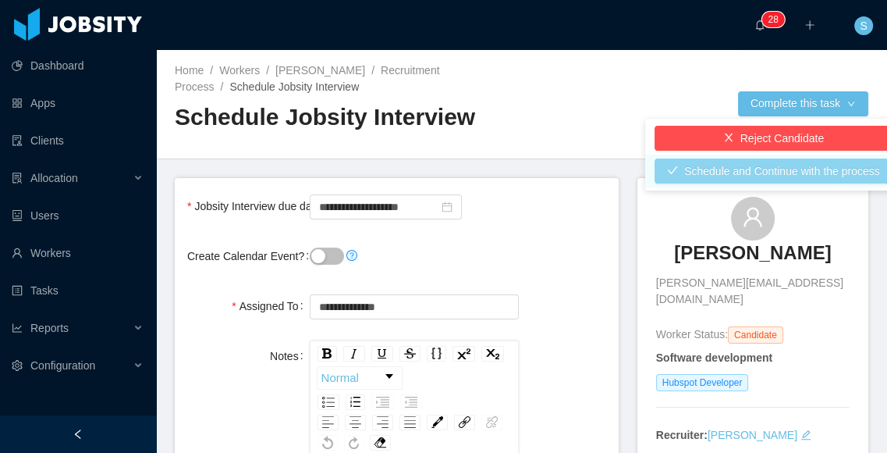
click at [769, 170] on button "Schedule and Continue with the process" at bounding box center [774, 170] width 238 height 25
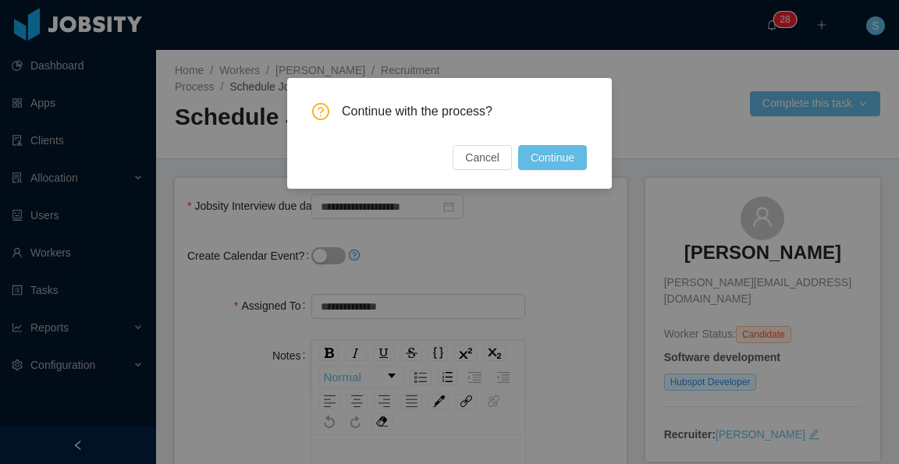
click at [564, 159] on button "Continue" at bounding box center [552, 157] width 69 height 25
